Goal: Task Accomplishment & Management: Manage account settings

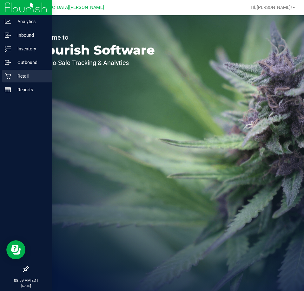
click at [16, 77] on p "Retail" at bounding box center [30, 76] width 38 height 8
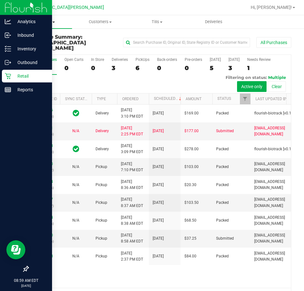
click at [49, 23] on span "Purchases" at bounding box center [43, 22] width 57 height 6
click at [44, 45] on span "Fulfillment" at bounding box center [34, 45] width 39 height 5
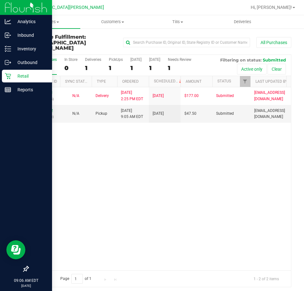
click at [220, 196] on div "11809291 (315888965) N/A Delivery [DATE] 2:25 PM EDT 8/22/2025 $177.00 Submitte…" at bounding box center [159, 178] width 263 height 183
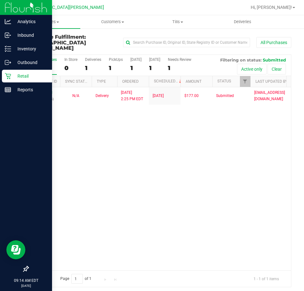
click at [134, 180] on div "11809291 (315888965) N/A Delivery [DATE] 2:25 PM EDT 8/22/2025 $177.00 Submitte…" at bounding box center [159, 178] width 263 height 183
click at [101, 22] on span "Customers" at bounding box center [113, 22] width 64 height 6
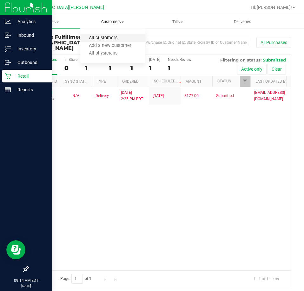
click at [101, 40] on span "All customers" at bounding box center [103, 38] width 46 height 5
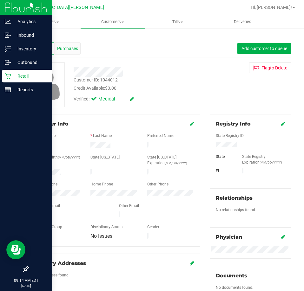
click at [68, 49] on span "Purchases" at bounding box center [67, 48] width 21 height 7
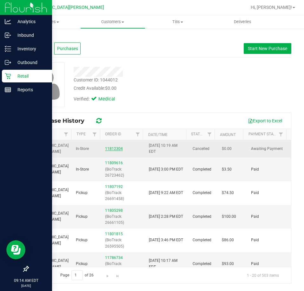
click at [111, 149] on link "11812304" at bounding box center [114, 148] width 18 height 4
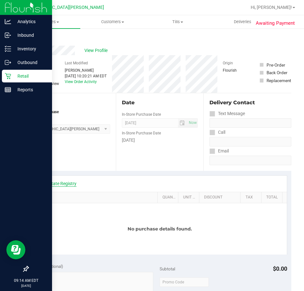
click at [53, 183] on link "View State Registry" at bounding box center [57, 183] width 38 height 6
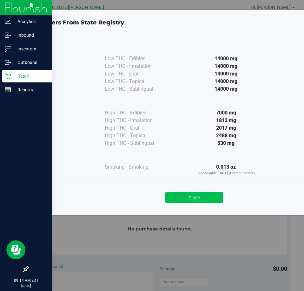
click at [211, 197] on button "Close" at bounding box center [194, 197] width 58 height 11
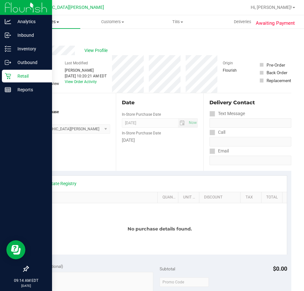
click at [49, 22] on span "Purchases" at bounding box center [47, 22] width 65 height 6
click at [44, 47] on span "Fulfillment" at bounding box center [34, 45] width 39 height 5
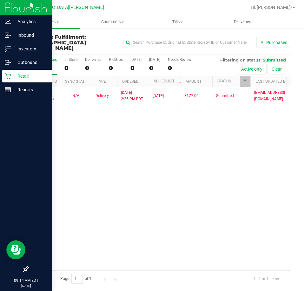
click at [134, 149] on div "11809291 (315888965) N/A Delivery [DATE] 2:25 PM EDT 8/22/2025 $177.00 Submitte…" at bounding box center [159, 178] width 263 height 183
